Goal: Entertainment & Leisure: Consume media (video, audio)

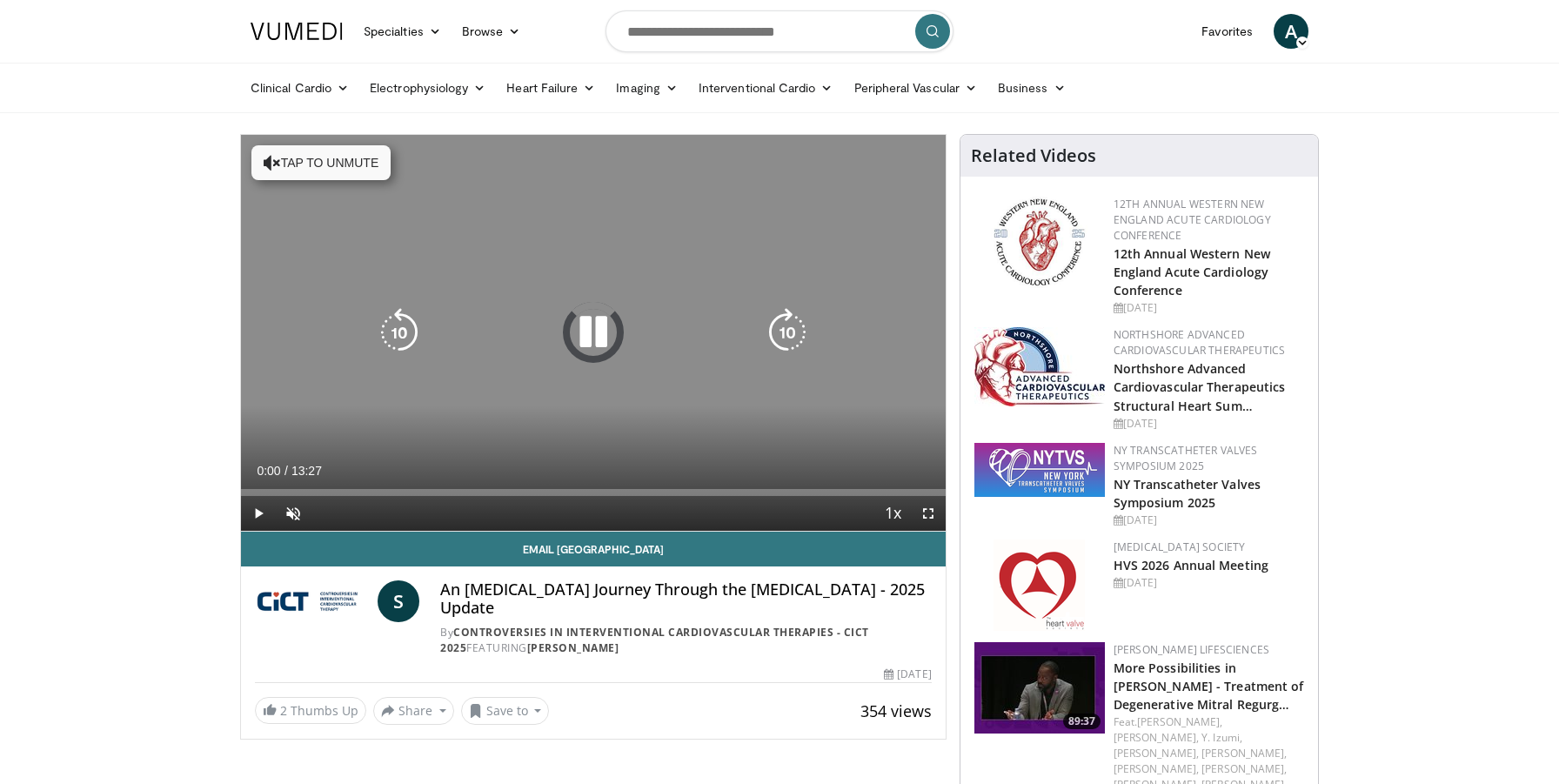
click at [286, 160] on button "Tap to unmute" at bounding box center [321, 163] width 139 height 35
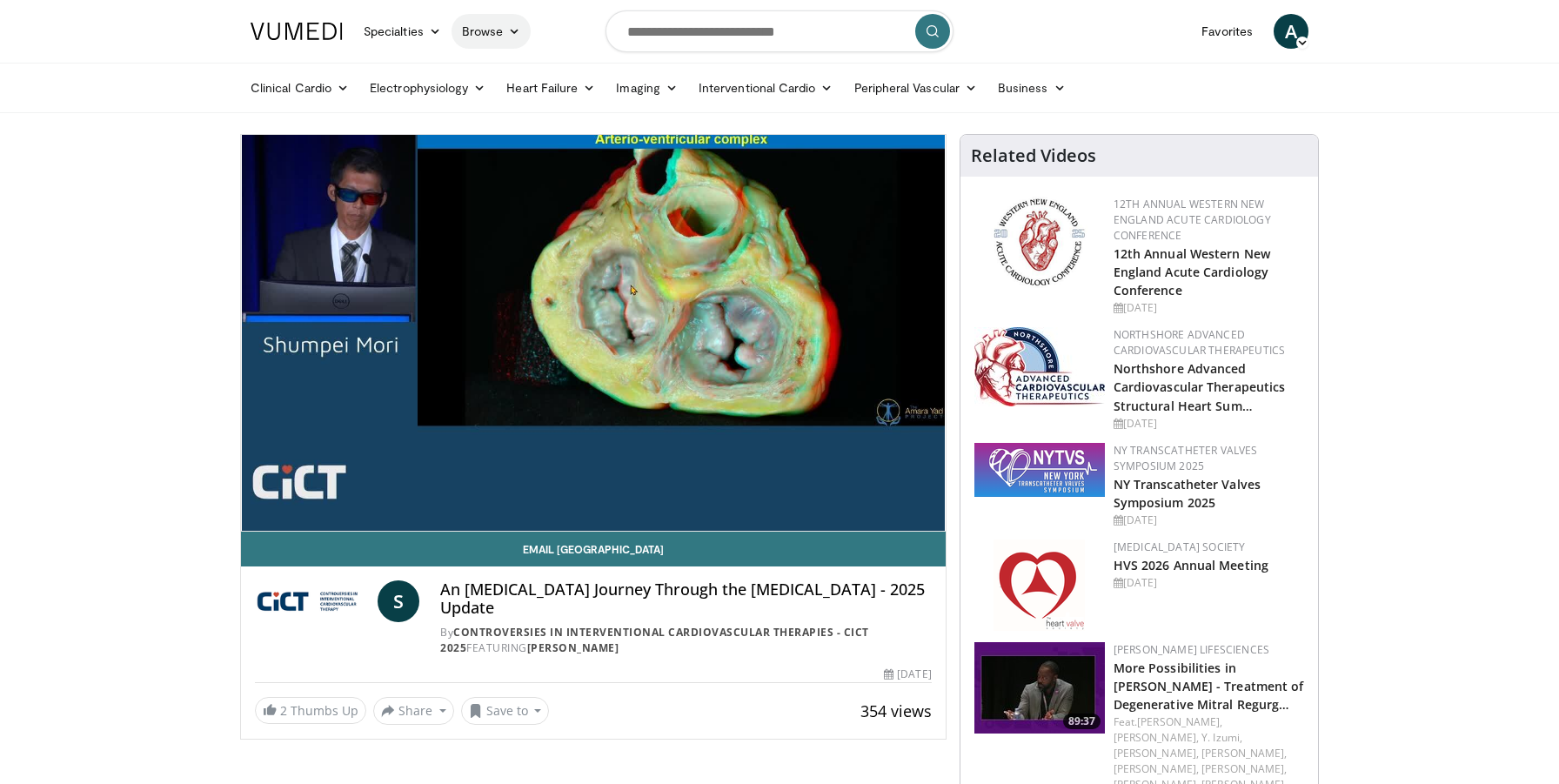
click at [702, 439] on div "10 seconds Tap to unmute" at bounding box center [594, 332] width 705 height 396
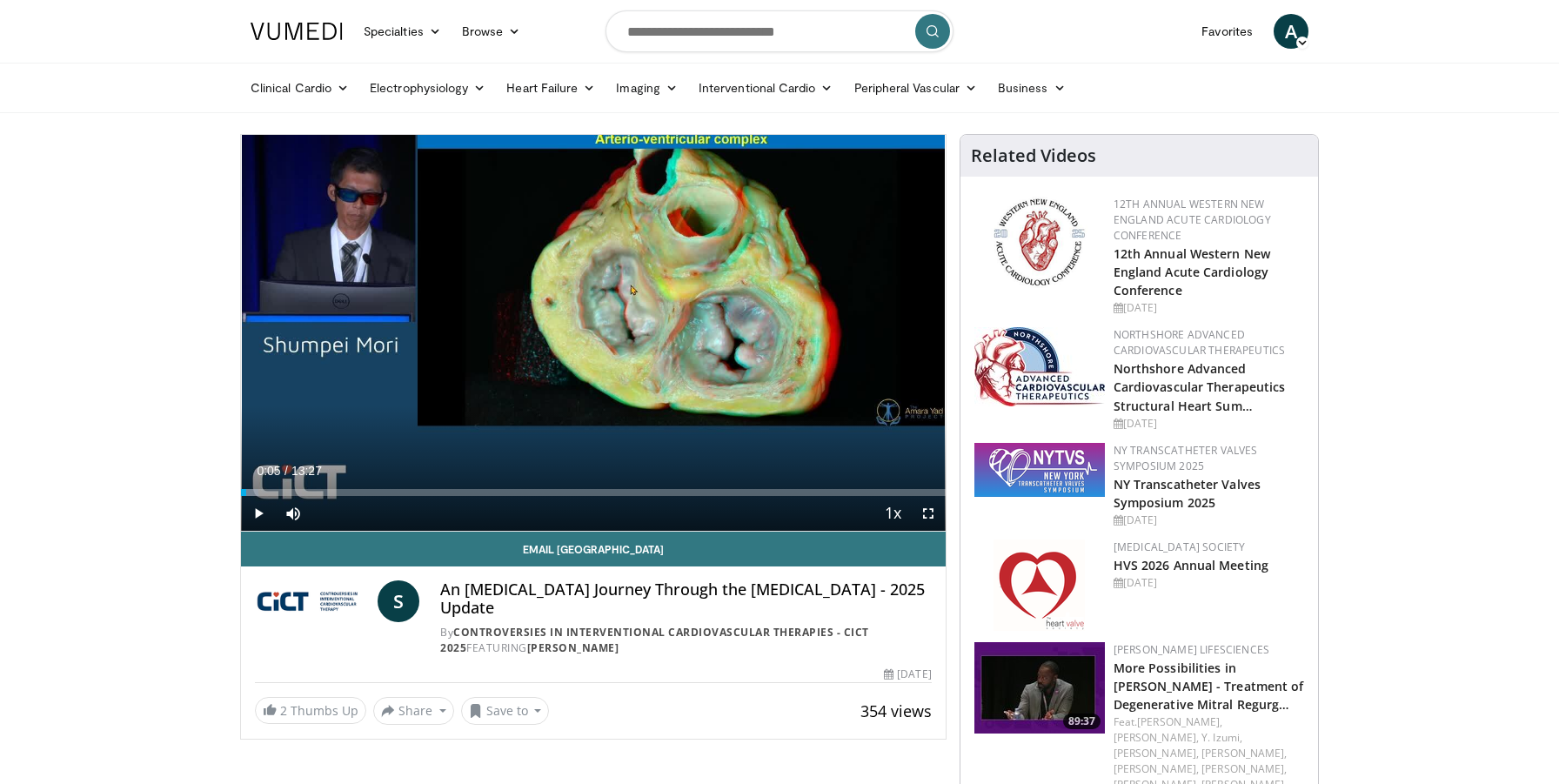
click at [256, 510] on span "Video Player" at bounding box center [259, 513] width 35 height 35
